Goal: Check status: Check status

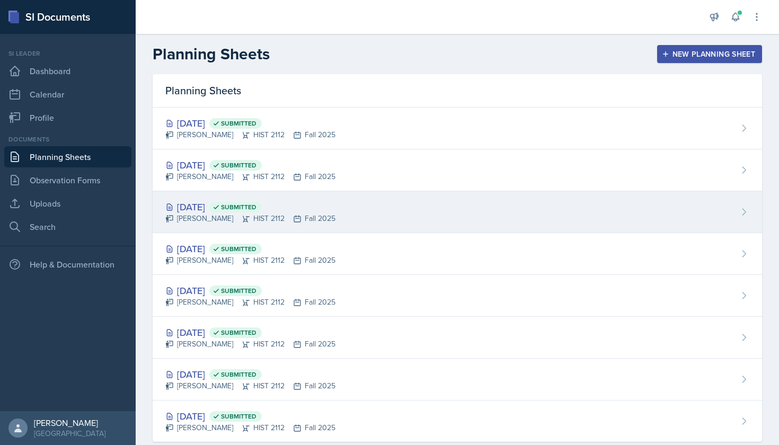
click at [221, 204] on div "[DATE] Submitted" at bounding box center [250, 207] width 170 height 14
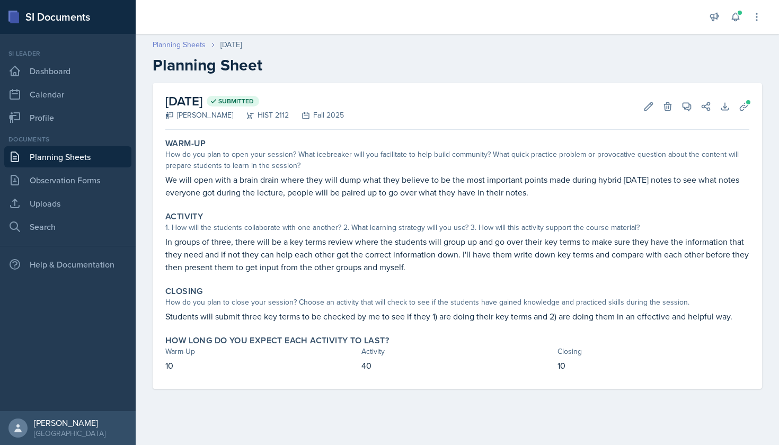
click at [197, 45] on link "Planning Sheets" at bounding box center [179, 44] width 53 height 11
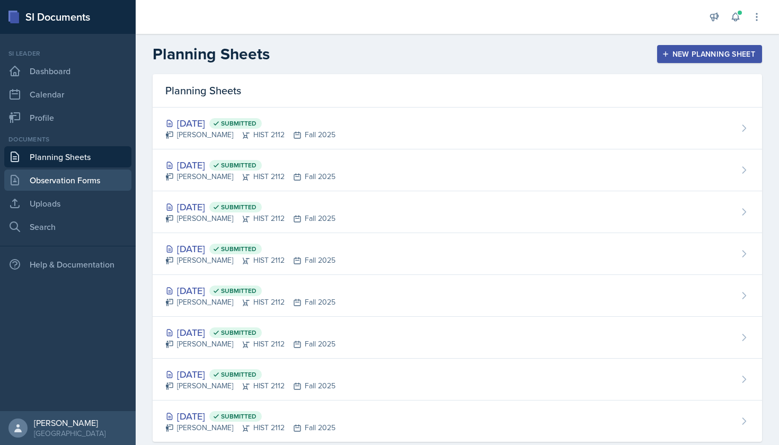
click at [85, 177] on link "Observation Forms" at bounding box center [67, 180] width 127 height 21
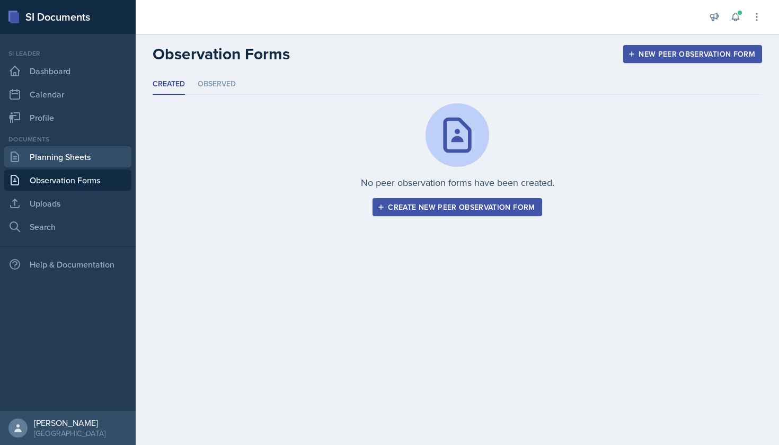
click at [87, 159] on link "Planning Sheets" at bounding box center [67, 156] width 127 height 21
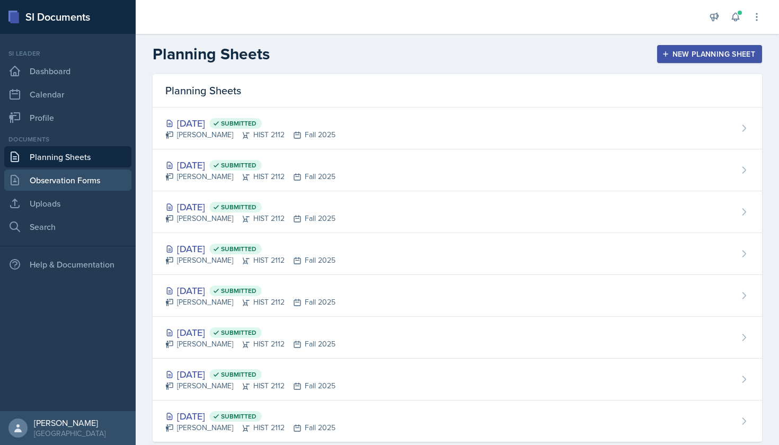
click at [99, 177] on link "Observation Forms" at bounding box center [67, 180] width 127 height 21
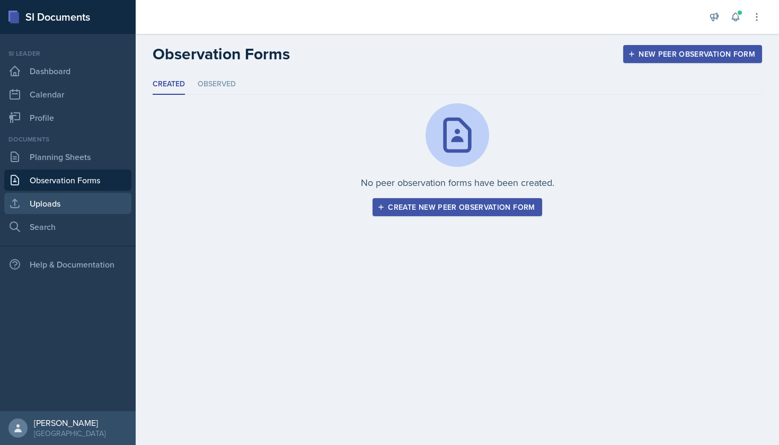
click at [89, 199] on link "Uploads" at bounding box center [67, 203] width 127 height 21
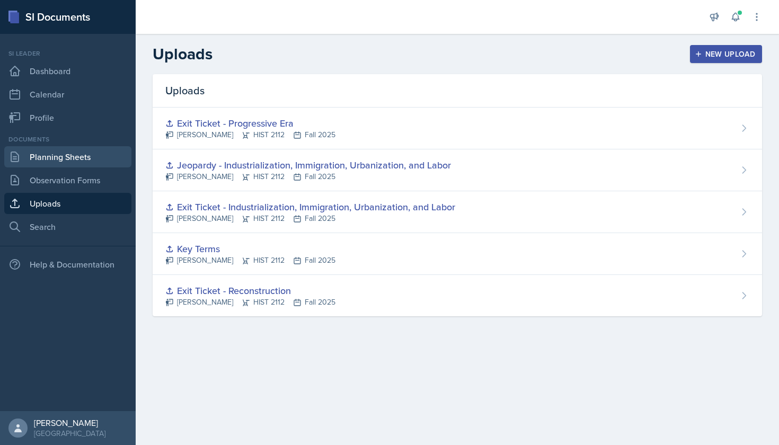
click at [87, 161] on link "Planning Sheets" at bounding box center [67, 156] width 127 height 21
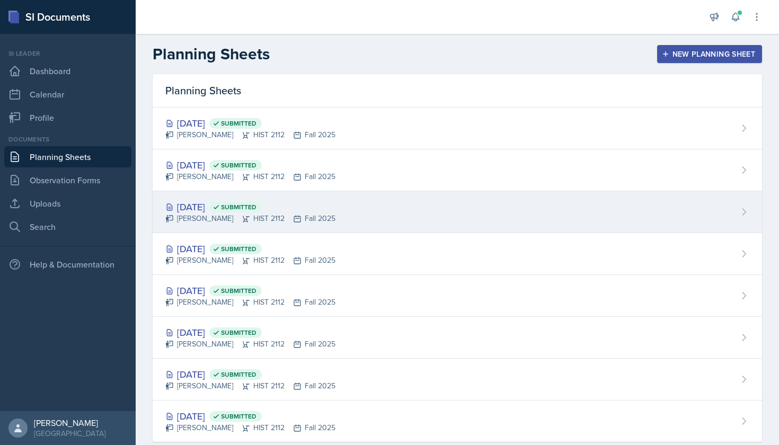
click at [201, 209] on div "[DATE] Submitted" at bounding box center [250, 207] width 170 height 14
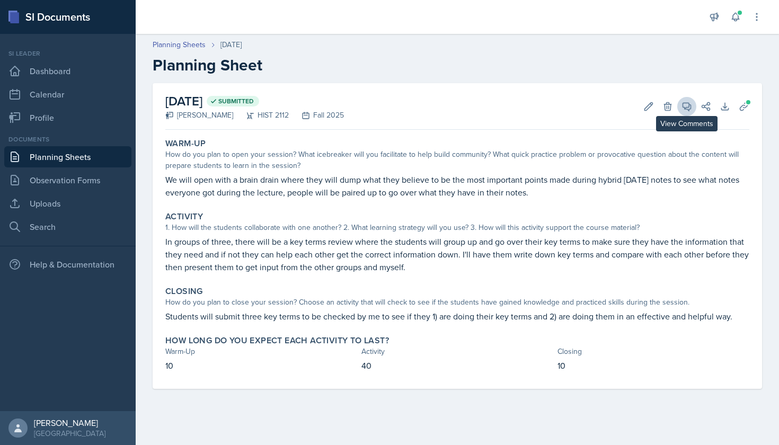
click at [688, 113] on button "View Comments" at bounding box center [687, 106] width 19 height 19
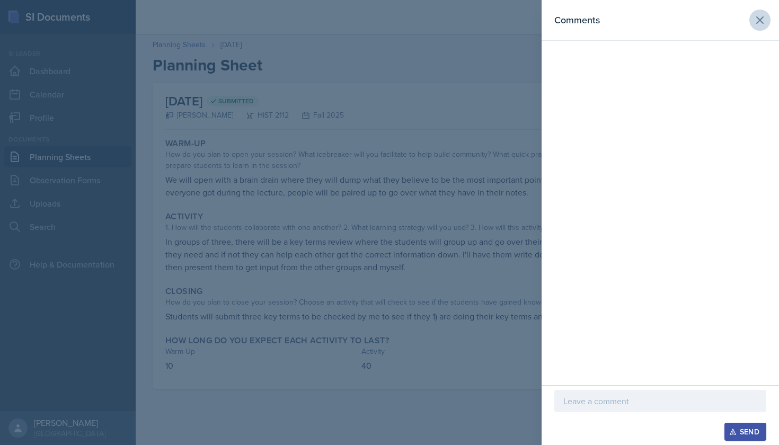
click at [767, 15] on button at bounding box center [760, 20] width 21 height 21
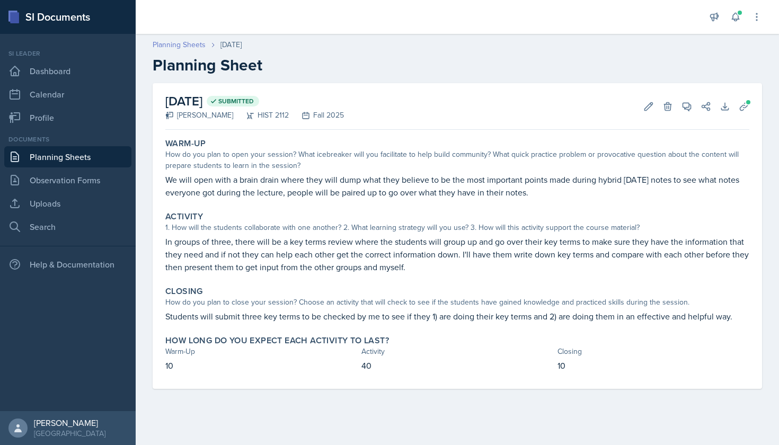
click at [180, 49] on link "Planning Sheets" at bounding box center [179, 44] width 53 height 11
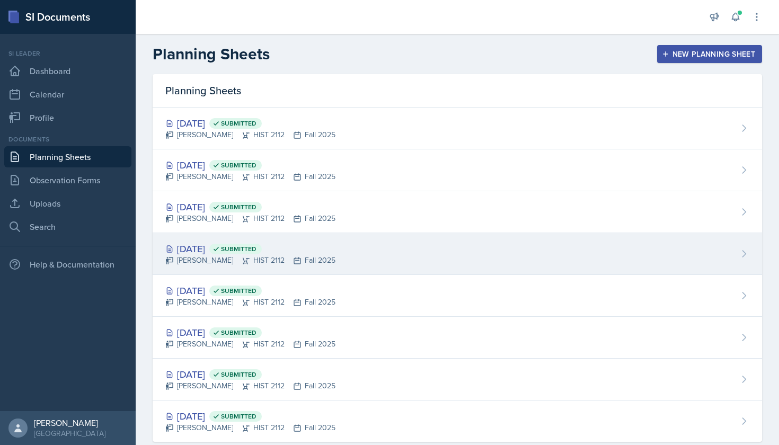
click at [215, 250] on div "[DATE] Submitted" at bounding box center [250, 249] width 170 height 14
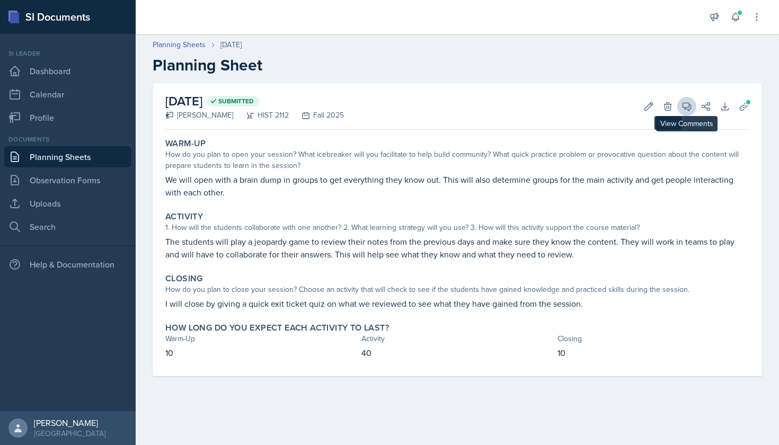
click at [683, 108] on icon at bounding box center [687, 106] width 11 height 11
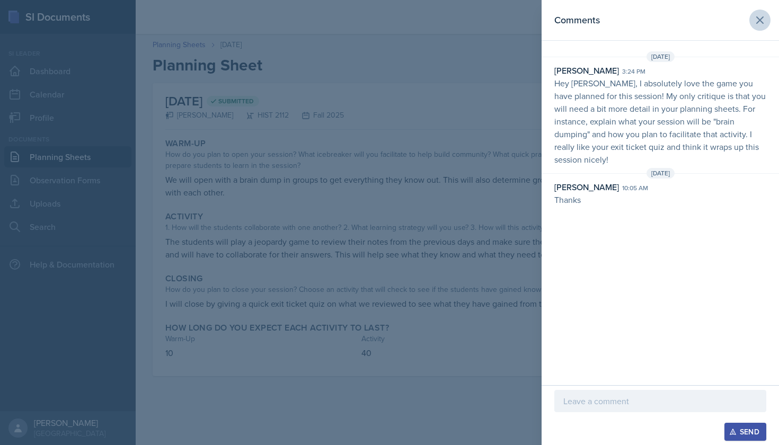
click at [757, 22] on icon at bounding box center [760, 20] width 13 height 13
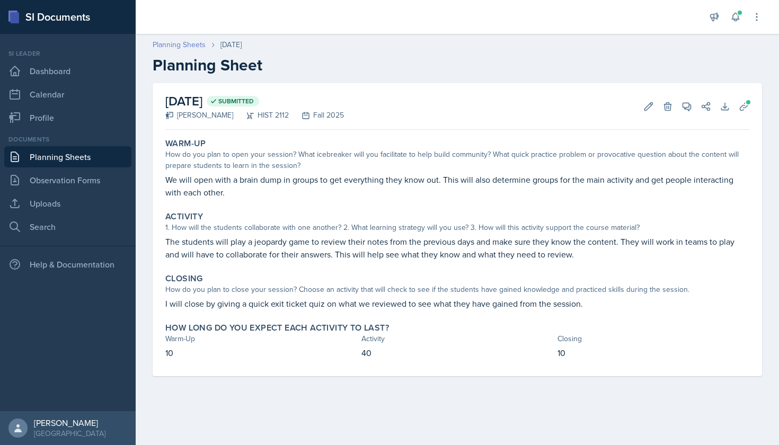
click at [192, 47] on link "Planning Sheets" at bounding box center [179, 44] width 53 height 11
